Goal: Task Accomplishment & Management: Complete application form

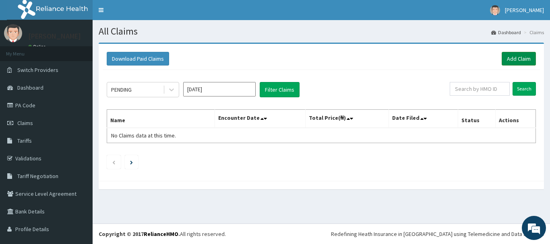
drag, startPoint x: 516, startPoint y: 57, endPoint x: 511, endPoint y: 54, distance: 5.9
click at [516, 57] on link "Add Claim" at bounding box center [519, 59] width 34 height 14
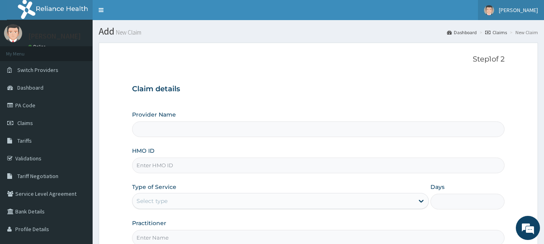
type input "MEC HEALTH FAMILY HOSPITAL"
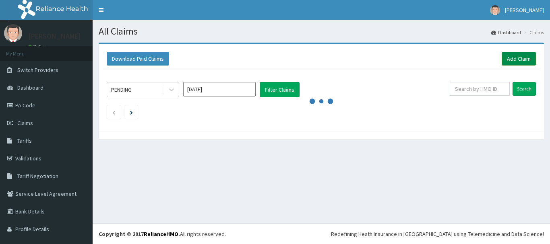
click at [508, 59] on link "Add Claim" at bounding box center [519, 59] width 34 height 14
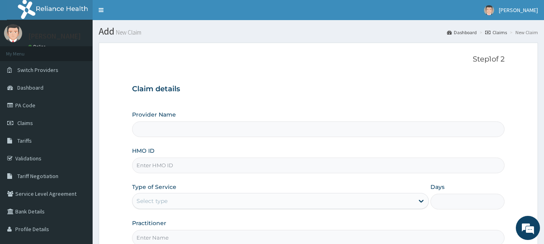
type input "MEC HEALTH FAMILY HOSPITAL"
click at [174, 165] on input "HMO ID" at bounding box center [318, 166] width 373 height 16
type input "pit/10099/a"
click at [201, 204] on div "Select type" at bounding box center [274, 201] width 282 height 13
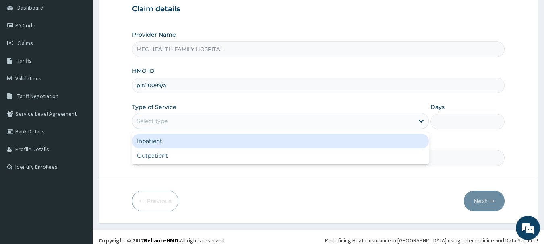
scroll to position [81, 0]
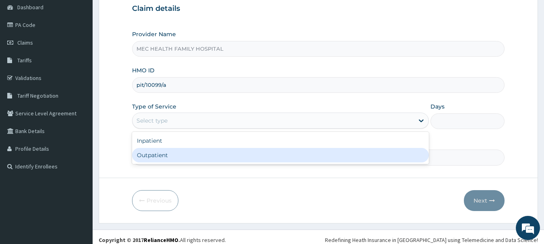
click at [190, 158] on div "Outpatient" at bounding box center [280, 155] width 297 height 15
type input "1"
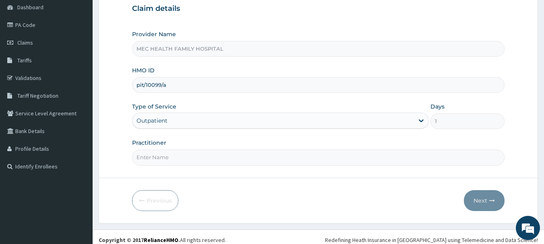
click at [186, 165] on input "Practitioner" at bounding box center [318, 158] width 373 height 16
type input "Dr. Akinyele"
click at [487, 201] on button "Next" at bounding box center [484, 201] width 41 height 21
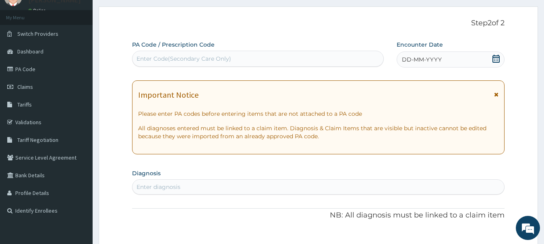
scroll to position [0, 0]
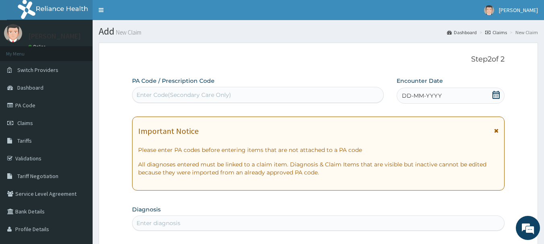
click at [499, 95] on icon at bounding box center [496, 95] width 8 height 8
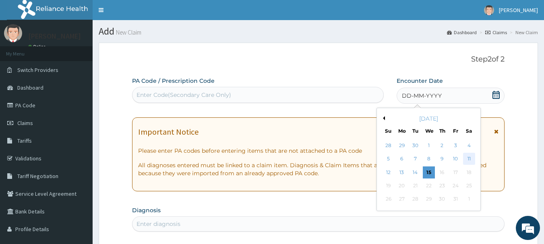
click at [467, 158] on div "11" at bounding box center [469, 159] width 12 height 12
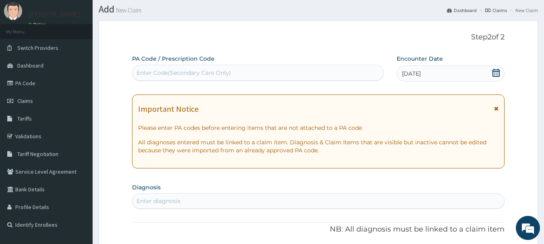
scroll to position [161, 0]
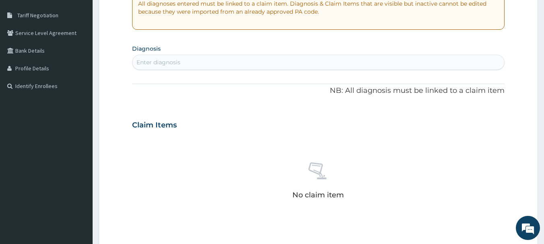
click at [266, 60] on div "Enter diagnosis" at bounding box center [319, 62] width 372 height 13
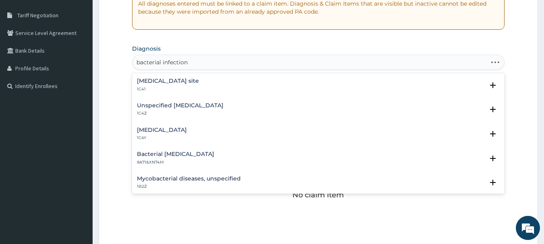
type input "bacterial infection"
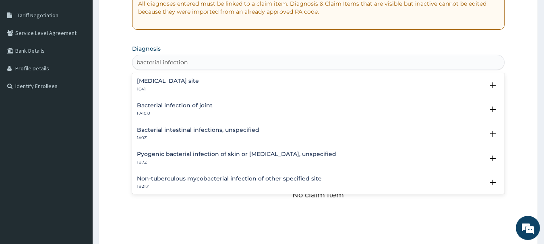
click at [186, 83] on h4 "Bacterial infection of unspecified site" at bounding box center [168, 81] width 62 height 6
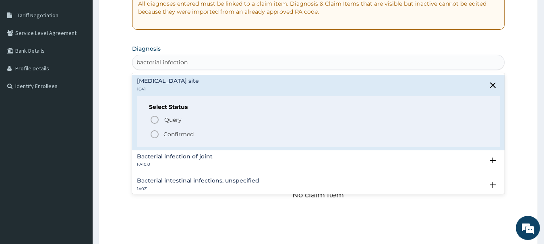
click at [169, 137] on p "Confirmed" at bounding box center [179, 135] width 30 height 8
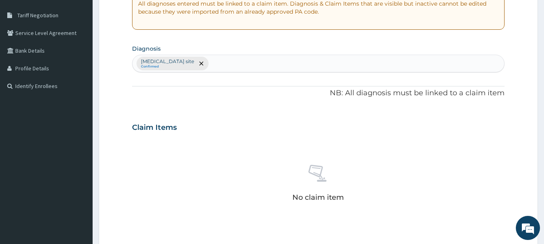
scroll to position [336, 0]
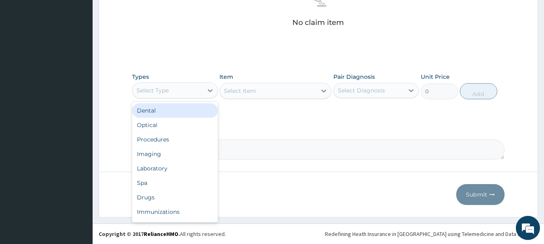
drag, startPoint x: 204, startPoint y: 85, endPoint x: 216, endPoint y: 103, distance: 21.7
click at [204, 86] on div at bounding box center [210, 90] width 15 height 15
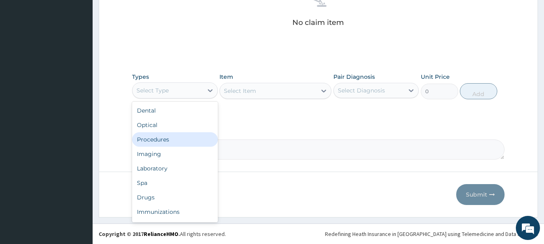
click at [169, 140] on div "Procedures" at bounding box center [175, 140] width 86 height 15
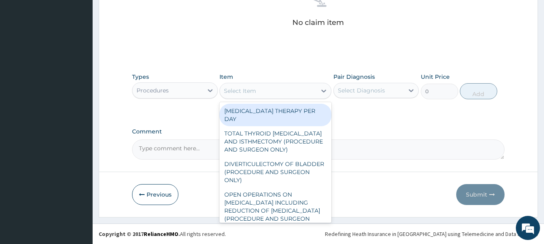
drag, startPoint x: 265, startPoint y: 95, endPoint x: 271, endPoint y: 96, distance: 6.2
click at [270, 96] on div "Select Item" at bounding box center [268, 91] width 97 height 13
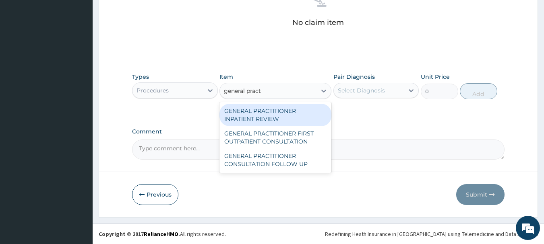
type input "general practi"
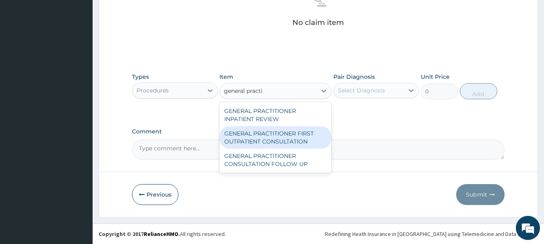
click at [280, 133] on div "GENERAL PRACTITIONER FIRST OUTPATIENT CONSULTATION" at bounding box center [276, 137] width 112 height 23
type input "3750"
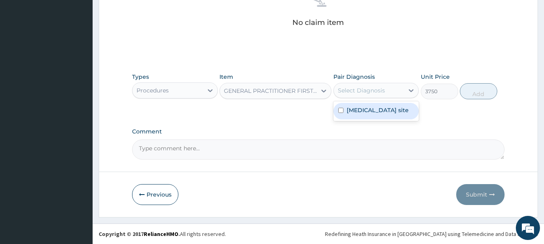
click at [372, 84] on div "Select Diagnosis" at bounding box center [369, 90] width 70 height 13
click at [322, 93] on icon at bounding box center [324, 91] width 8 height 8
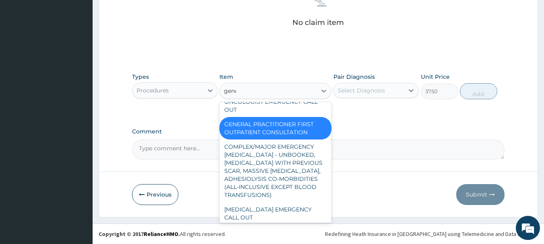
scroll to position [162, 0]
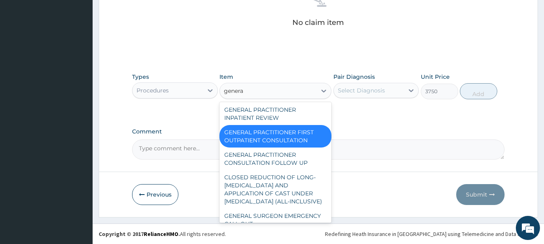
type input "general"
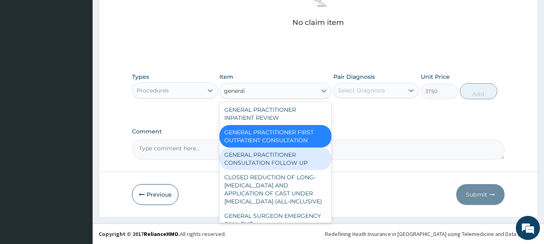
drag, startPoint x: 292, startPoint y: 171, endPoint x: 302, endPoint y: 161, distance: 14.5
click at [292, 170] on div "GENERAL PRACTITIONER CONSULTATION FOLLOW UP" at bounding box center [276, 159] width 112 height 23
type input "1875"
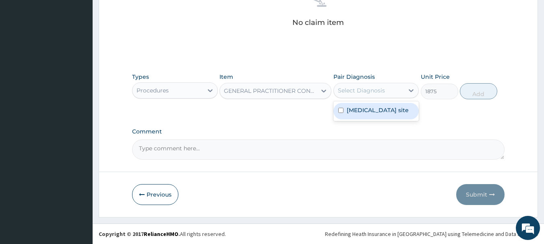
click at [393, 93] on div "Select Diagnosis" at bounding box center [369, 90] width 70 height 13
click at [365, 114] on label "Bacterial infection of unspecified site" at bounding box center [378, 110] width 62 height 8
checkbox input "true"
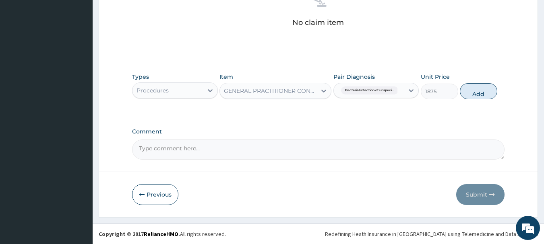
drag, startPoint x: 481, startPoint y: 91, endPoint x: 456, endPoint y: 104, distance: 27.7
click at [481, 92] on button "Add" at bounding box center [478, 91] width 37 height 16
type input "0"
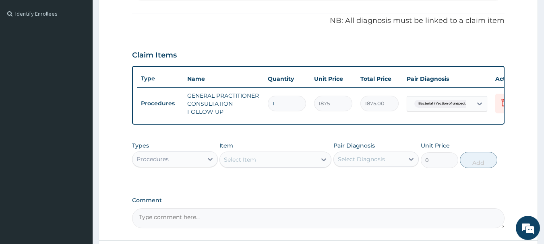
scroll to position [228, 0]
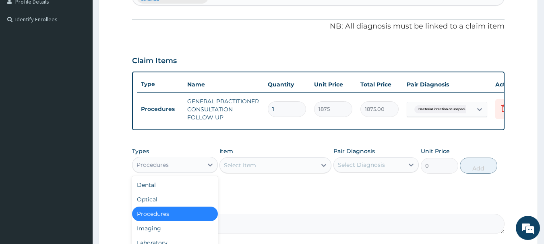
click at [174, 170] on div "Procedures" at bounding box center [168, 165] width 70 height 13
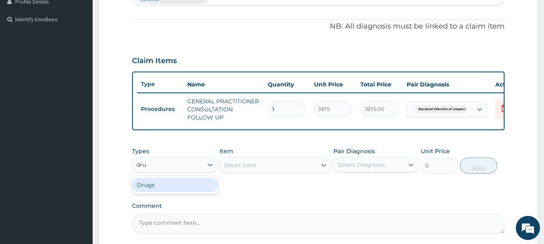
type input "drug"
click at [192, 193] on div "Drugs" at bounding box center [175, 185] width 86 height 15
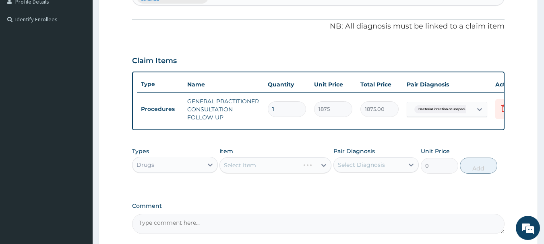
click at [256, 174] on div "Select Item" at bounding box center [276, 165] width 112 height 16
click at [268, 166] on div "Select Item" at bounding box center [276, 165] width 112 height 16
click at [268, 172] on div "Select Item" at bounding box center [268, 165] width 97 height 13
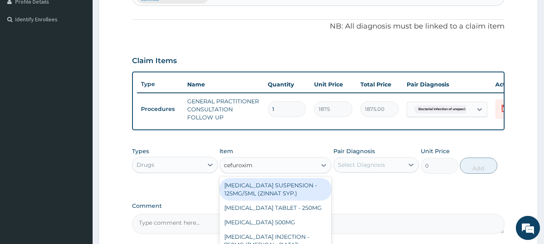
type input "cefuroxime"
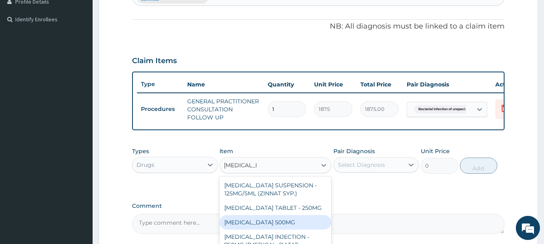
click at [272, 228] on div "CEFUROXIME 500MG" at bounding box center [276, 222] width 112 height 15
type input "350"
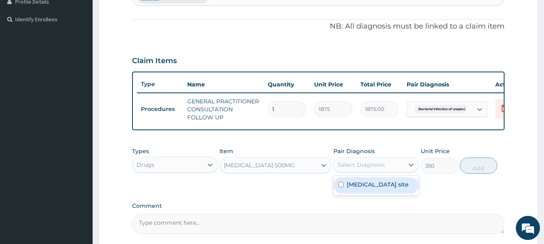
click at [399, 170] on div "Select Diagnosis" at bounding box center [369, 165] width 70 height 13
drag, startPoint x: 366, startPoint y: 202, endPoint x: 391, endPoint y: 189, distance: 28.1
click at [369, 189] on label "Bacterial infection of unspecified site" at bounding box center [378, 185] width 62 height 8
checkbox input "true"
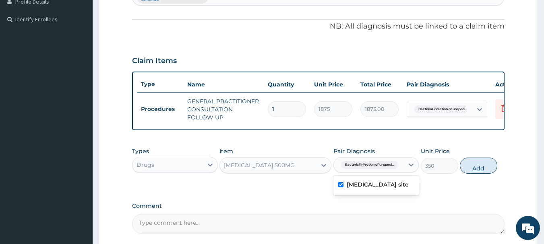
click at [471, 173] on button "Add" at bounding box center [478, 166] width 37 height 16
type input "0"
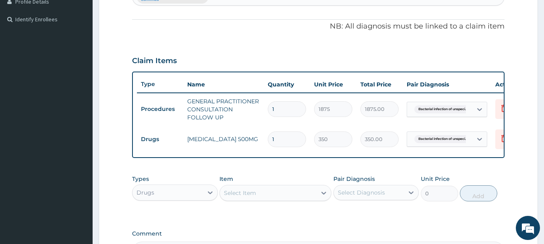
type input "10"
type input "3500.00"
type input "10"
click at [246, 197] on div "Select Item" at bounding box center [240, 193] width 32 height 8
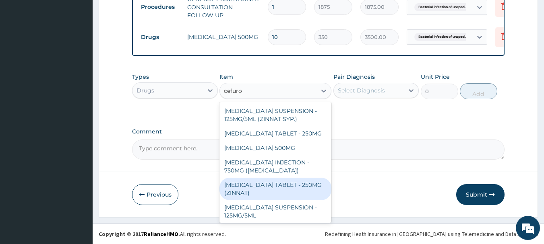
scroll to position [24, 0]
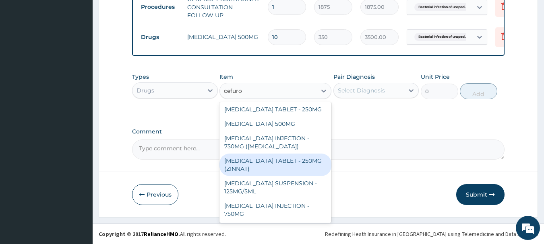
type input "cefuro"
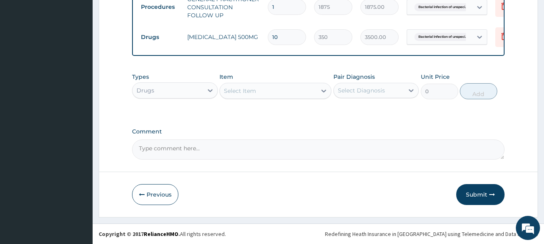
click at [480, 194] on button "Submit" at bounding box center [480, 194] width 48 height 21
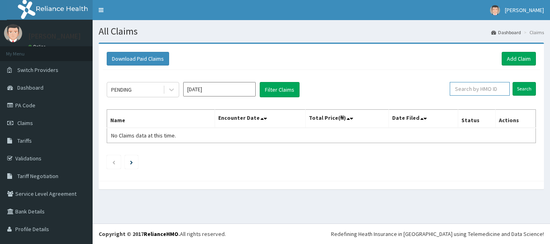
click at [480, 93] on input "text" at bounding box center [480, 89] width 60 height 14
type input "pit/10099/a"
click at [513, 82] on input "Search" at bounding box center [524, 89] width 23 height 14
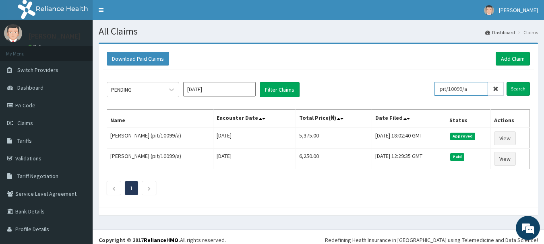
drag, startPoint x: 470, startPoint y: 92, endPoint x: 433, endPoint y: 90, distance: 37.1
click at [432, 90] on div "PENDING Oct 2025 Filter Claims pit/10099/a Search" at bounding box center [318, 89] width 423 height 15
click at [510, 58] on link "Add Claim" at bounding box center [513, 59] width 34 height 14
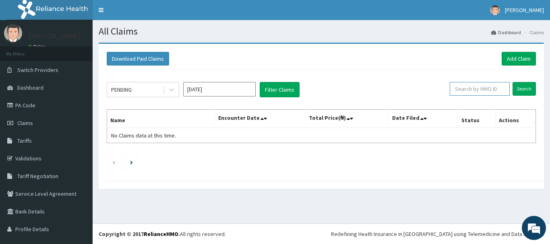
click at [477, 88] on input "text" at bounding box center [480, 89] width 60 height 14
paste input "pit/10099/a"
type input "pit/10099/a"
click at [520, 89] on input "Search" at bounding box center [524, 89] width 23 height 14
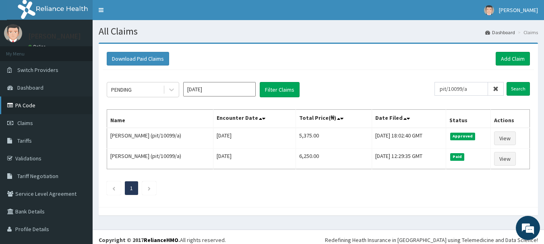
click at [34, 107] on link "PA Code" at bounding box center [46, 106] width 93 height 18
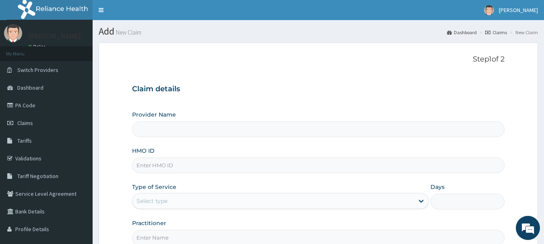
click at [180, 166] on input "HMO ID" at bounding box center [318, 166] width 373 height 16
type input "MEC HEALTH FAMILY HOSPITAL"
type input "pit/10099/a"
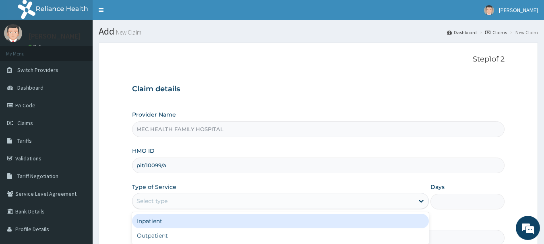
drag, startPoint x: 396, startPoint y: 200, endPoint x: 408, endPoint y: 180, distance: 23.5
click at [400, 198] on div "Select type" at bounding box center [274, 201] width 282 height 13
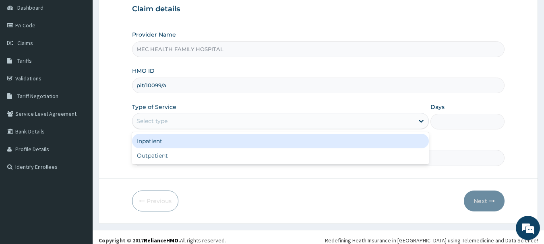
scroll to position [81, 0]
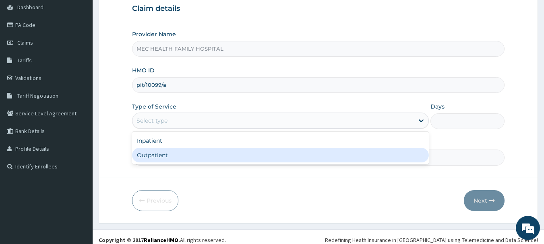
click at [267, 159] on div "Outpatient" at bounding box center [280, 155] width 297 height 15
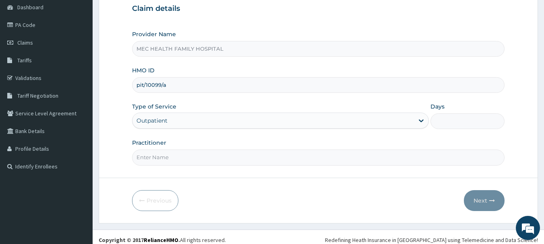
type input "1"
click at [397, 162] on input "Practitioner" at bounding box center [318, 158] width 373 height 16
type input "d"
type input "[PERSON_NAME]"
click at [484, 197] on button "Next" at bounding box center [484, 201] width 41 height 21
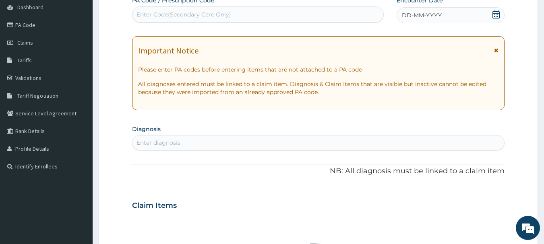
click at [334, 12] on div "Enter Code(Secondary Care Only)" at bounding box center [258, 14] width 251 height 13
paste input "PA/8042BC"
type input "PA/8042BC"
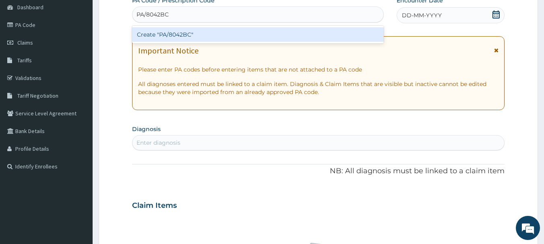
drag, startPoint x: 281, startPoint y: 40, endPoint x: 289, endPoint y: 39, distance: 8.5
click at [289, 39] on div "Create "PA/8042BC"" at bounding box center [258, 34] width 252 height 15
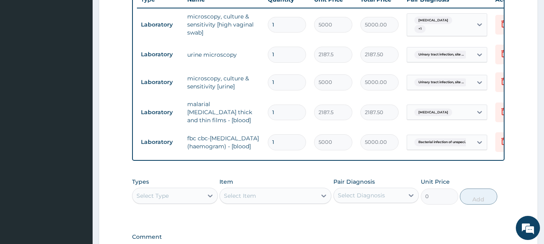
scroll to position [346, 0]
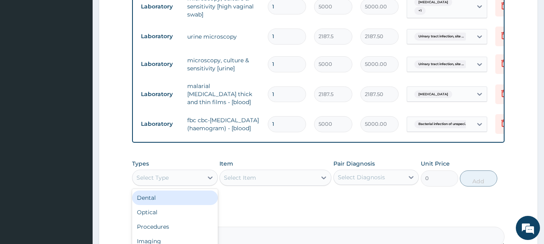
click at [196, 183] on div "Select Type" at bounding box center [168, 178] width 70 height 13
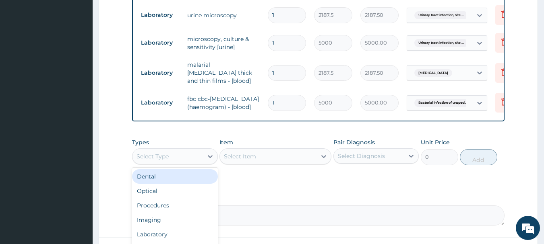
scroll to position [386, 0]
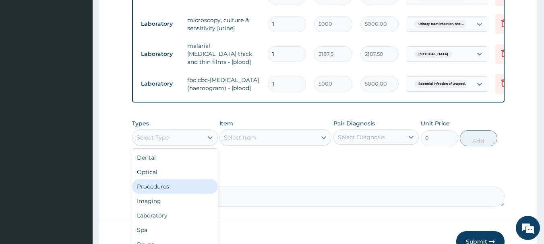
drag, startPoint x: 161, startPoint y: 191, endPoint x: 204, endPoint y: 168, distance: 49.6
click at [165, 187] on div "Procedures" at bounding box center [175, 187] width 86 height 15
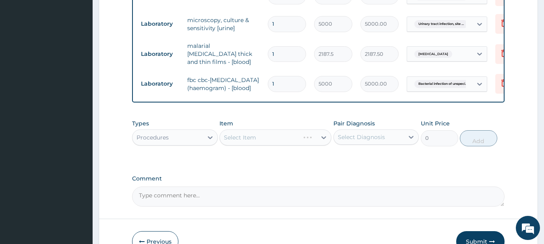
click at [251, 144] on div "Select Item" at bounding box center [276, 138] width 112 height 16
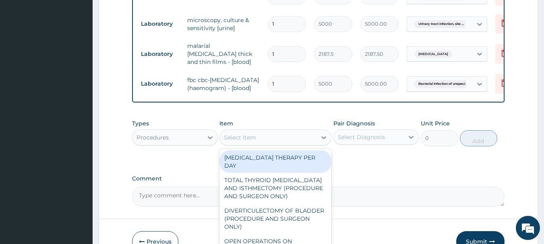
click at [261, 144] on div "Select Item" at bounding box center [268, 137] width 97 height 13
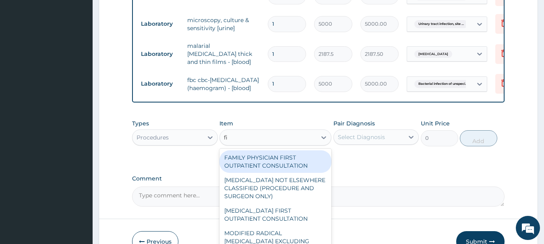
type input "f"
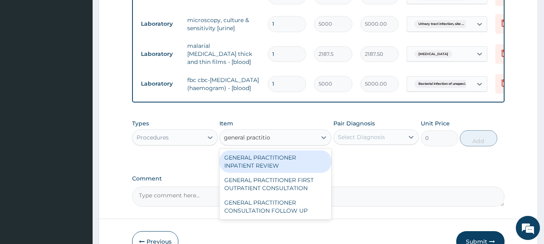
type input "general practition"
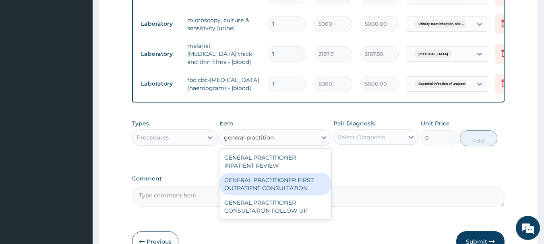
click at [305, 188] on div "GENERAL PRACTITIONER FIRST OUTPATIENT CONSULTATION" at bounding box center [276, 184] width 112 height 23
type input "3750"
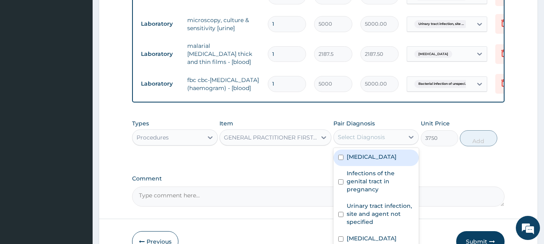
click at [381, 141] on div "Select Diagnosis" at bounding box center [361, 137] width 47 height 8
click at [379, 161] on label "Acute vaginitis" at bounding box center [372, 157] width 50 height 8
checkbox input "true"
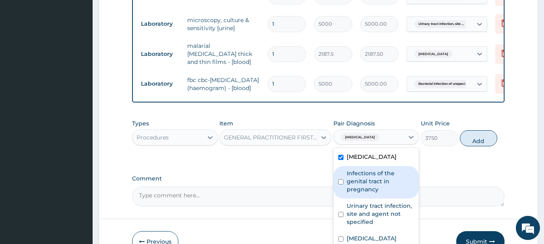
click at [377, 180] on label "Infections of the genital tract in pregnancy" at bounding box center [381, 182] width 68 height 24
checkbox input "true"
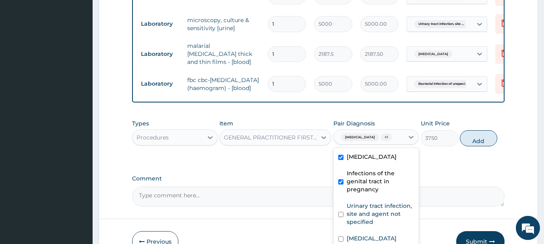
scroll to position [5, 0]
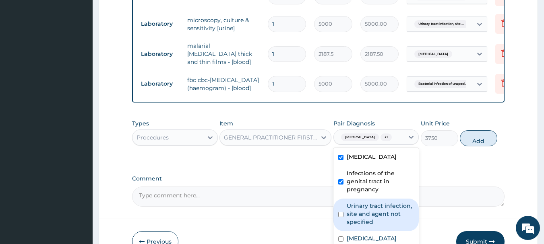
drag, startPoint x: 388, startPoint y: 201, endPoint x: 381, endPoint y: 209, distance: 10.6
click at [388, 201] on div "Urinary tract infection, site and agent not specified" at bounding box center [377, 215] width 86 height 33
checkbox input "true"
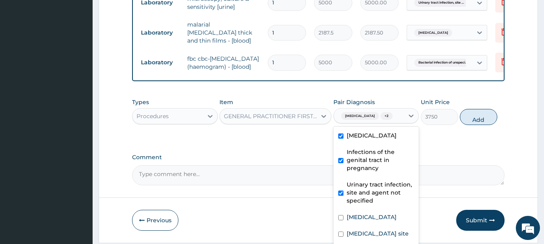
scroll to position [427, 0]
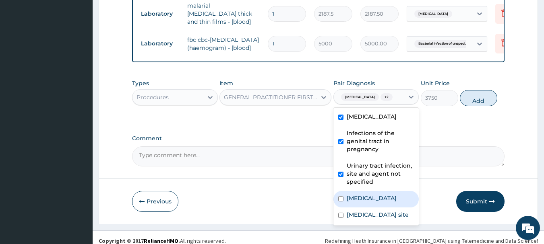
click at [384, 197] on label "Malaria, unspecified" at bounding box center [372, 199] width 50 height 8
checkbox input "true"
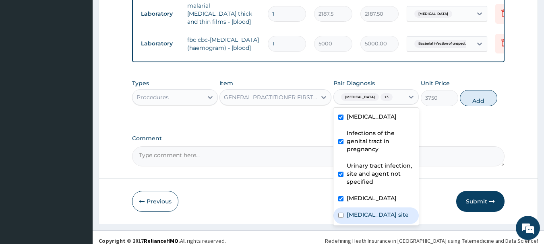
drag, startPoint x: 371, startPoint y: 223, endPoint x: 380, endPoint y: 176, distance: 48.5
click at [371, 219] on label "Bacterial infection of unspecified site" at bounding box center [378, 215] width 62 height 8
checkbox input "true"
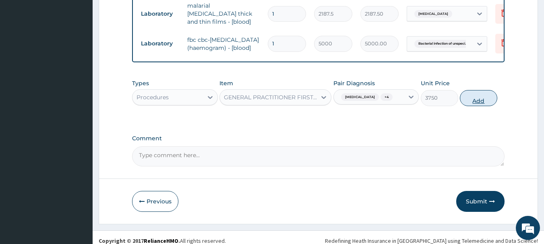
click at [473, 106] on button "Add" at bounding box center [478, 98] width 37 height 16
type input "0"
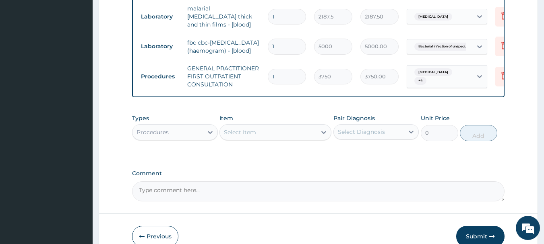
scroll to position [472, 0]
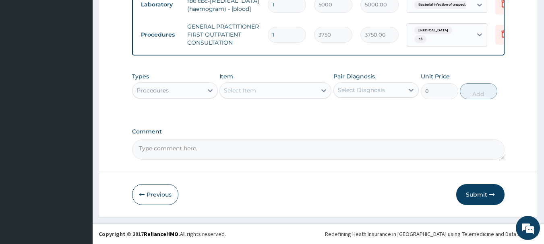
click at [475, 192] on button "Submit" at bounding box center [480, 194] width 48 height 21
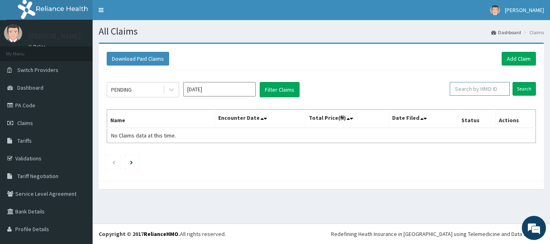
click at [475, 90] on input "text" at bounding box center [480, 89] width 60 height 14
drag, startPoint x: 513, startPoint y: 60, endPoint x: 511, endPoint y: 56, distance: 4.9
click at [513, 60] on link "Add Claim" at bounding box center [519, 59] width 34 height 14
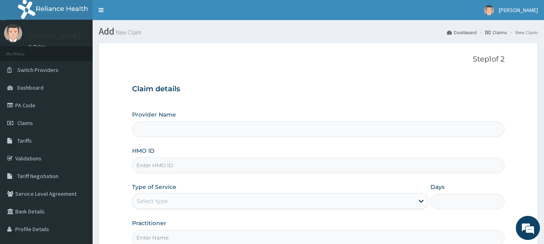
type input "MEC HEALTH FAMILY HOSPITAL"
click at [180, 168] on input "HMO ID" at bounding box center [318, 166] width 373 height 16
click at [439, 162] on input "HMO ID" at bounding box center [318, 166] width 373 height 16
drag, startPoint x: 437, startPoint y: 162, endPoint x: 423, endPoint y: 147, distance: 21.1
click at [437, 162] on input "HMO ID" at bounding box center [318, 166] width 373 height 16
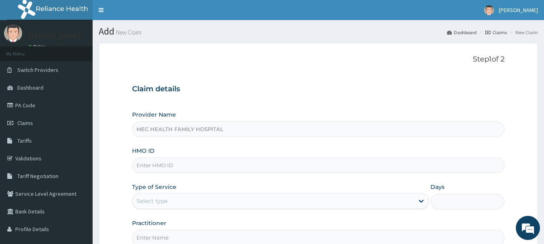
click at [306, 77] on div "Claim details Provider Name MEC HEALTH FAMILY HOSPITAL HMO ID Type of Service S…" at bounding box center [318, 161] width 373 height 169
drag, startPoint x: 174, startPoint y: 157, endPoint x: 170, endPoint y: 168, distance: 12.1
click at [173, 158] on div "HMO ID" at bounding box center [318, 160] width 373 height 27
click at [171, 169] on input "HMO ID" at bounding box center [318, 166] width 373 height 16
type input "pit/10099/a"
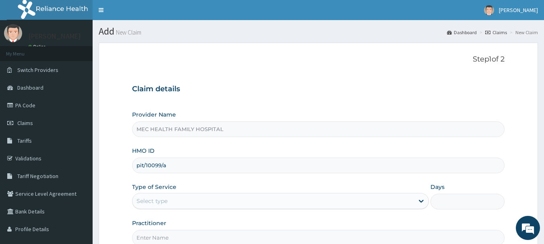
click at [186, 199] on div "Select type" at bounding box center [274, 201] width 282 height 13
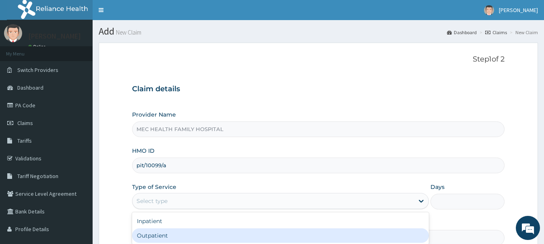
drag, startPoint x: 156, startPoint y: 235, endPoint x: 186, endPoint y: 205, distance: 42.2
click at [159, 234] on div "Outpatient" at bounding box center [280, 236] width 297 height 15
type input "1"
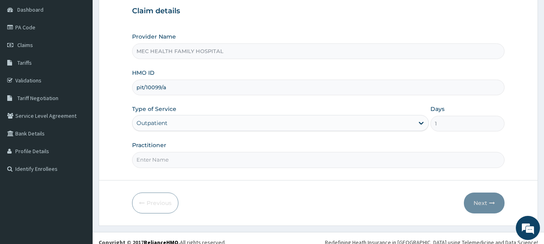
scroll to position [81, 0]
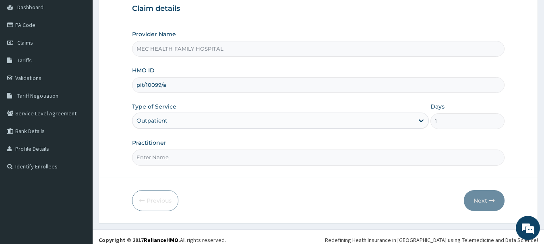
click at [182, 155] on input "Practitioner" at bounding box center [318, 158] width 373 height 16
type input "Dr. Chinaka"
click at [475, 201] on button "Next" at bounding box center [484, 201] width 41 height 21
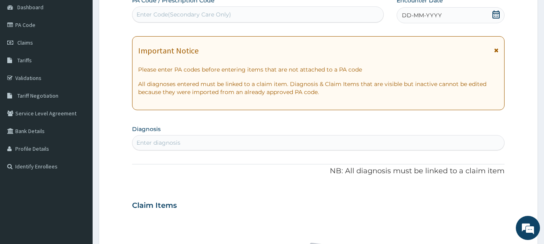
click at [493, 16] on icon at bounding box center [496, 14] width 7 height 8
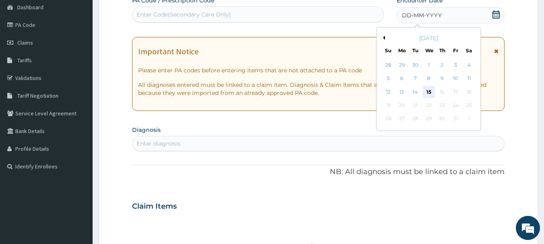
click at [431, 90] on div "15" at bounding box center [429, 92] width 12 height 12
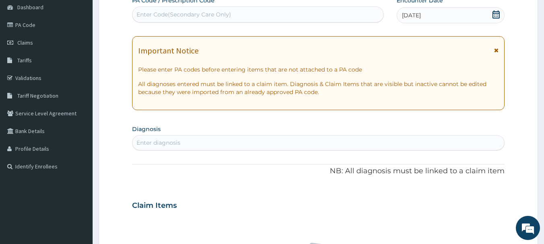
click at [240, 143] on div "Enter diagnosis" at bounding box center [319, 143] width 372 height 13
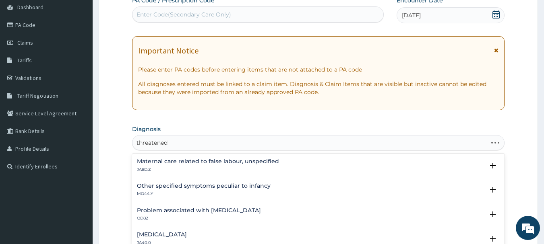
type input "threatened"
click at [186, 236] on div "Threatened abortion JA40.0" at bounding box center [162, 239] width 50 height 14
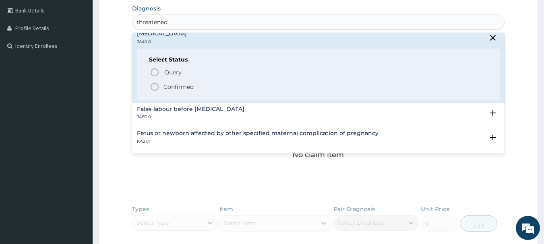
drag, startPoint x: 182, startPoint y: 86, endPoint x: 199, endPoint y: 91, distance: 17.2
click at [182, 87] on p "Confirmed" at bounding box center [179, 87] width 30 height 8
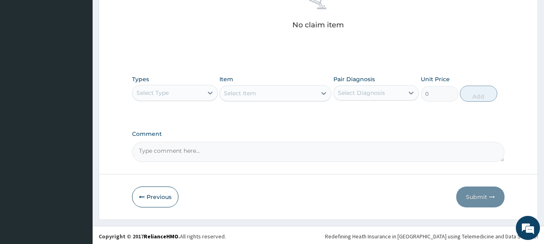
scroll to position [336, 0]
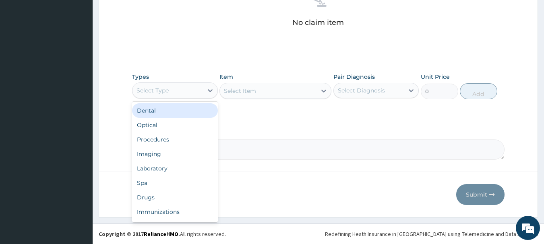
click at [191, 90] on div "Select Type" at bounding box center [168, 90] width 70 height 13
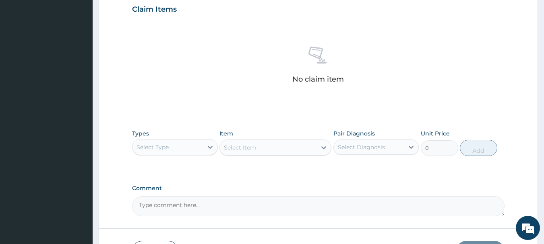
scroll to position [282, 0]
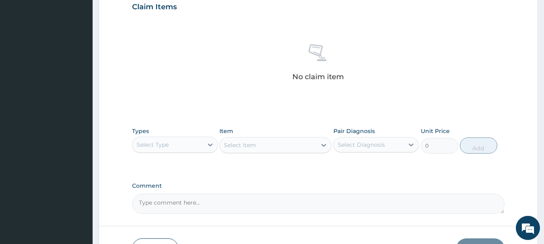
type input "d"
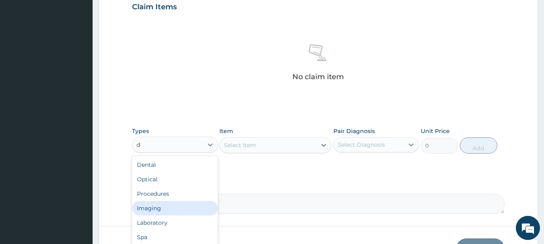
scroll to position [13, 0]
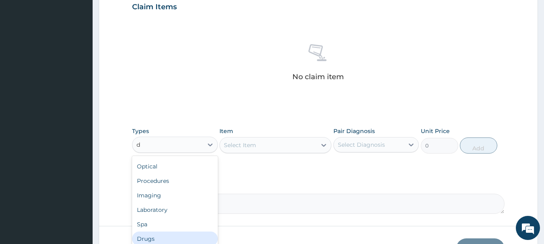
drag, startPoint x: 157, startPoint y: 238, endPoint x: 230, endPoint y: 172, distance: 98.7
click at [158, 237] on div "Drugs" at bounding box center [175, 239] width 86 height 15
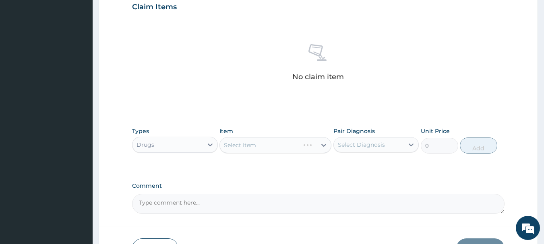
click at [267, 140] on div "Select Item" at bounding box center [276, 145] width 112 height 16
click at [283, 149] on div "Select Item" at bounding box center [276, 145] width 112 height 16
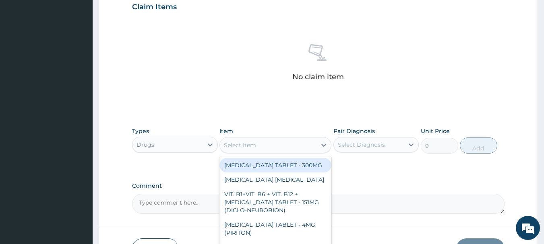
click at [281, 145] on div "Select Item" at bounding box center [268, 145] width 97 height 13
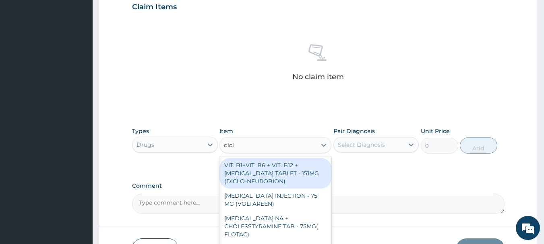
type input "diclo"
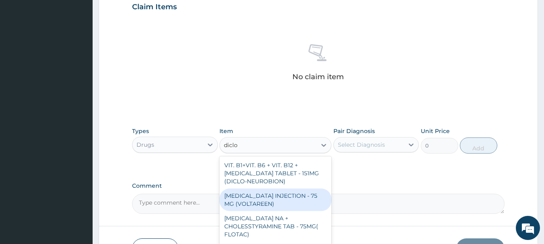
click at [299, 196] on div "DICLOFENAC INJECTION - 75 MG (VOLTAREEN)" at bounding box center [276, 200] width 112 height 23
type input "588"
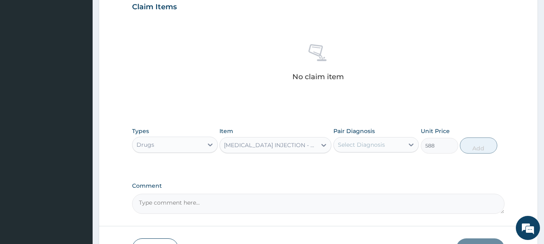
click at [390, 147] on div "Select Diagnosis" at bounding box center [369, 145] width 70 height 13
click at [395, 171] on div "Threatened abortion" at bounding box center [377, 165] width 86 height 17
checkbox input "true"
click at [483, 143] on button "Add" at bounding box center [478, 146] width 37 height 16
type input "0"
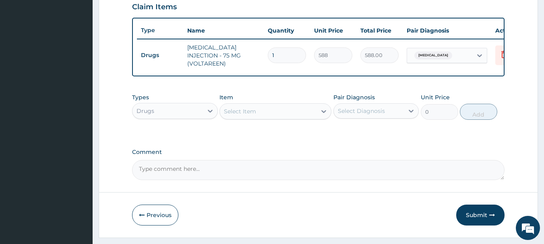
click at [252, 115] on div "Select Item" at bounding box center [240, 112] width 32 height 8
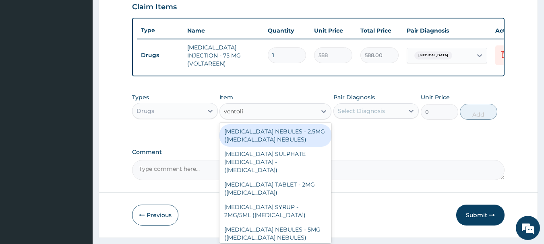
type input "ventolin"
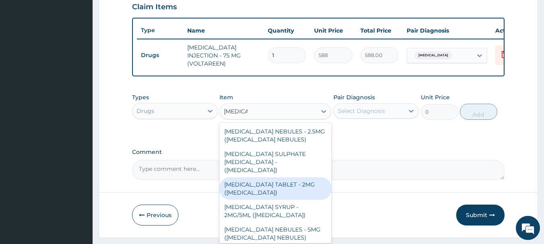
click at [293, 180] on div "SALBUTAMOL TABLET - 2MG (VENTOLIN)" at bounding box center [276, 189] width 112 height 23
type input "19.599999999999998"
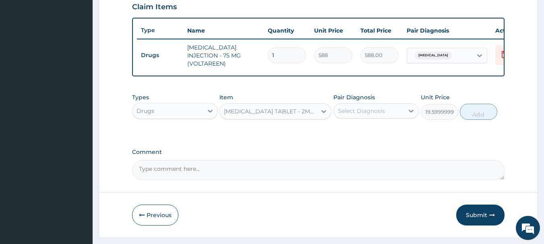
click at [394, 110] on div "Select Diagnosis" at bounding box center [369, 111] width 70 height 13
click at [387, 129] on label "Threatened abortion" at bounding box center [372, 131] width 50 height 8
checkbox input "true"
click at [485, 114] on button "Add" at bounding box center [478, 112] width 37 height 16
type input "0"
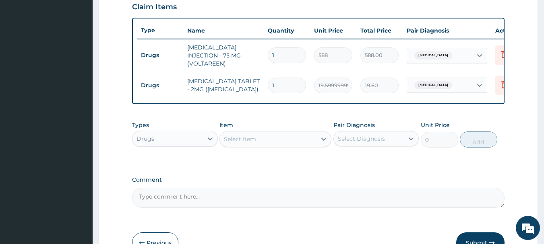
type input "0.00"
type input "9"
type input "176.40"
type input "0.00"
type input "4"
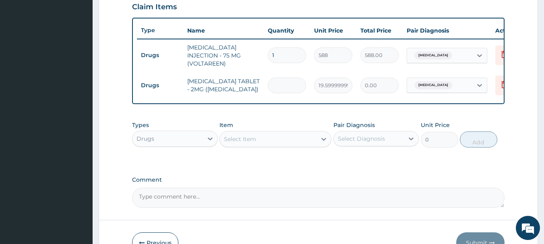
type input "78.40"
type input "45"
type input "882.00"
type input "4"
type input "78.40"
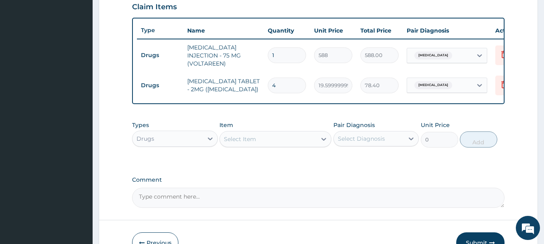
type input "0.00"
type input "3"
type input "58.80"
type input "30"
type input "588.00"
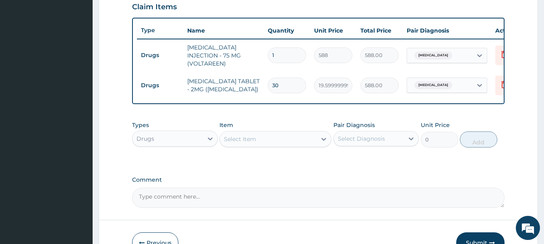
type input "30"
drag, startPoint x: 238, startPoint y: 144, endPoint x: 226, endPoint y: 138, distance: 13.2
click at [237, 143] on div "Select Item" at bounding box center [240, 139] width 32 height 8
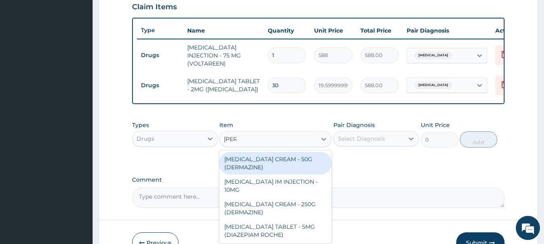
type input "diaze"
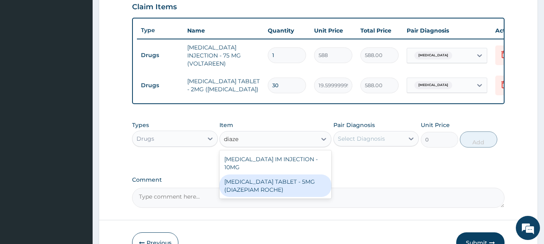
click at [271, 182] on div "[MEDICAL_DATA] TABLET - 5MG (DIAZEPIAM ROCHE)" at bounding box center [276, 186] width 112 height 23
type input "280"
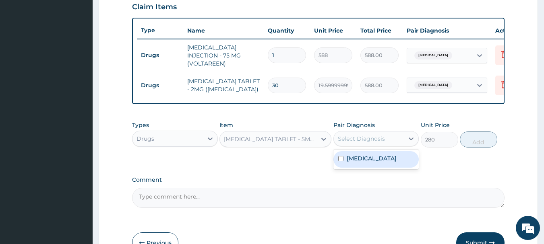
click at [387, 139] on div "Select Diagnosis" at bounding box center [369, 139] width 70 height 13
click at [371, 161] on label "Threatened abortion" at bounding box center [372, 159] width 50 height 8
checkbox input "true"
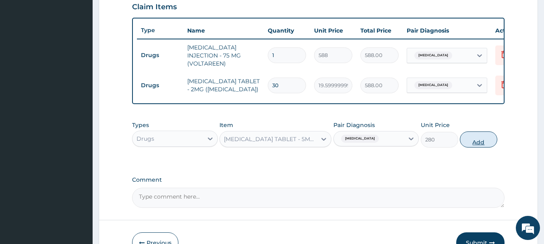
drag, startPoint x: 481, startPoint y: 139, endPoint x: 433, endPoint y: 131, distance: 48.7
click at [481, 139] on button "Add" at bounding box center [478, 140] width 37 height 16
type input "0"
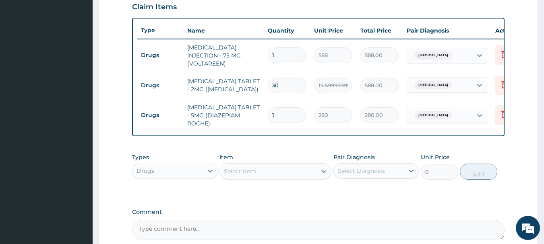
type input "11"
type input "3080.00"
type input "110"
type input "30800.00"
type input "11"
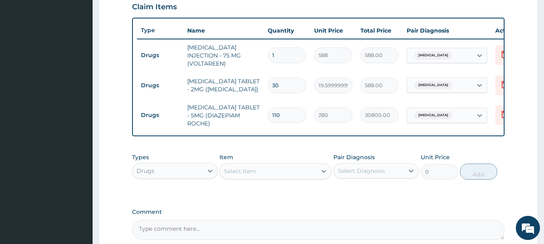
type input "3080.00"
type input "1"
type input "280.00"
type input "10"
type input "2800.00"
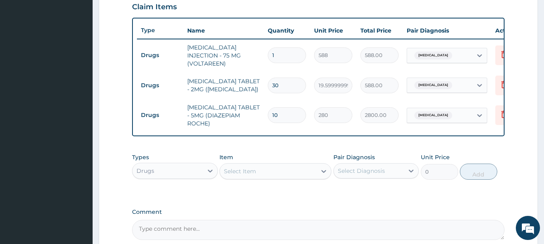
type input "12"
type input "3360.00"
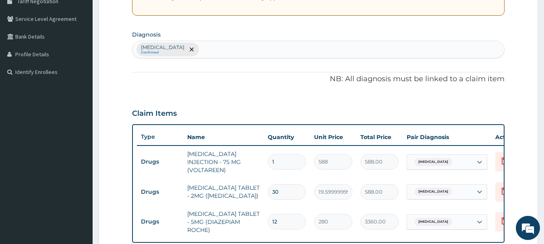
scroll to position [360, 0]
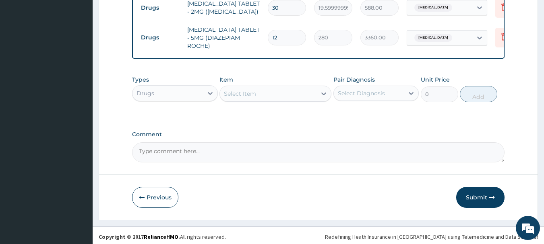
type input "12"
click at [485, 194] on button "Submit" at bounding box center [480, 197] width 48 height 21
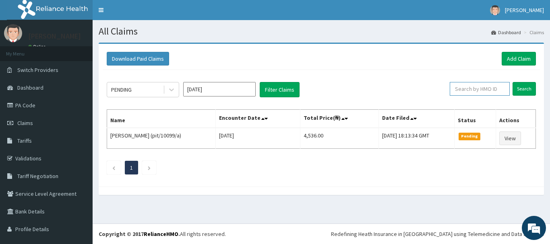
click at [495, 87] on input "text" at bounding box center [480, 89] width 60 height 14
click at [479, 91] on input "text" at bounding box center [480, 89] width 60 height 14
type input "pit/10099/a"
click at [513, 82] on input "Search" at bounding box center [524, 89] width 23 height 14
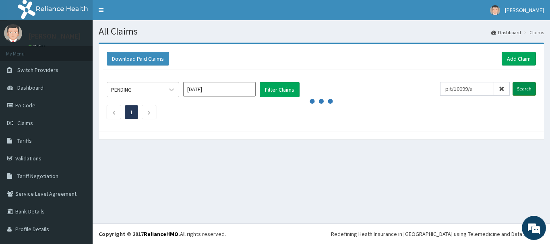
click at [524, 85] on input "Search" at bounding box center [524, 89] width 23 height 14
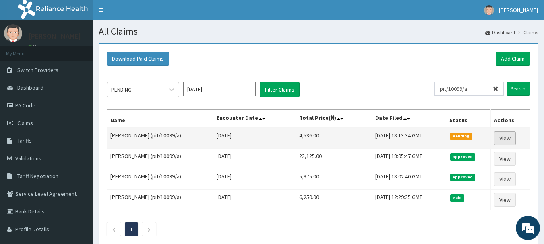
click at [506, 140] on link "View" at bounding box center [505, 139] width 22 height 14
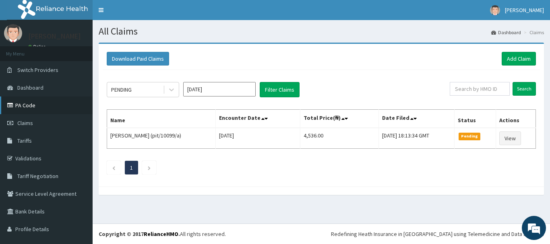
click at [36, 106] on link "PA Code" at bounding box center [46, 106] width 93 height 18
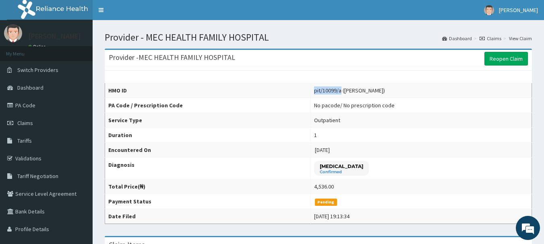
drag, startPoint x: 338, startPoint y: 91, endPoint x: 287, endPoint y: 90, distance: 50.8
click at [300, 91] on tr "HMO ID pit/10099/a ([PERSON_NAME])" at bounding box center [318, 90] width 427 height 15
copy tr "pit/10099/a"
click at [17, 102] on link "PA Code" at bounding box center [46, 106] width 93 height 18
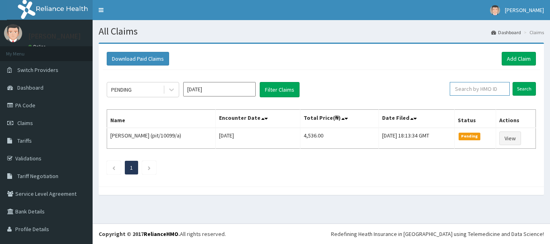
click at [471, 88] on input "text" at bounding box center [480, 89] width 60 height 14
paste input "pit/10099/a"
type input "pit/10099/a"
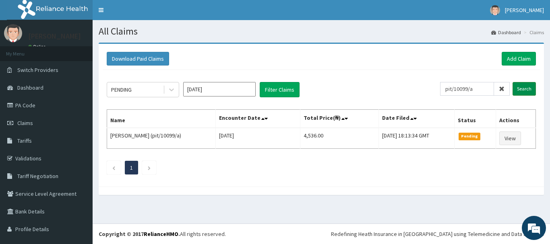
click at [513, 89] on input "Search" at bounding box center [524, 89] width 23 height 14
